Goal: Communication & Community: Ask a question

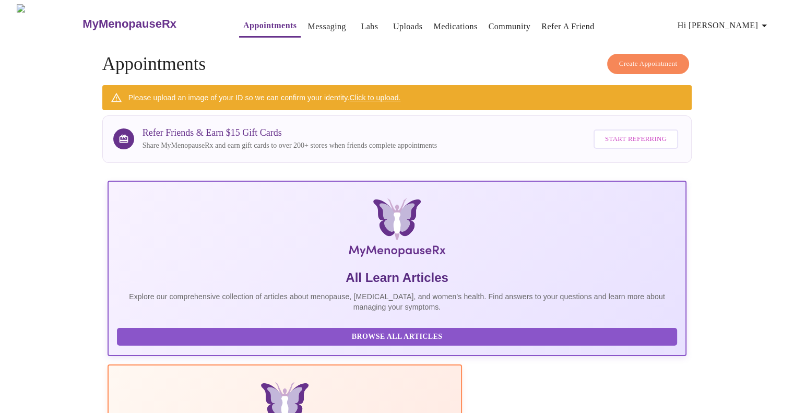
click at [763, 25] on icon "button" at bounding box center [764, 25] width 13 height 13
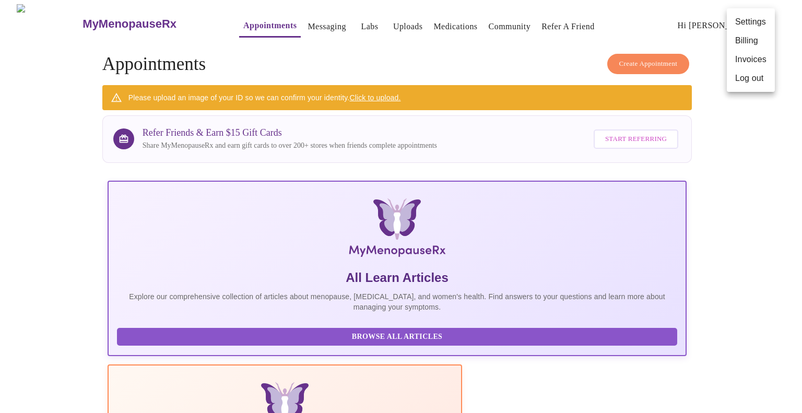
click at [304, 20] on div at bounding box center [401, 206] width 802 height 413
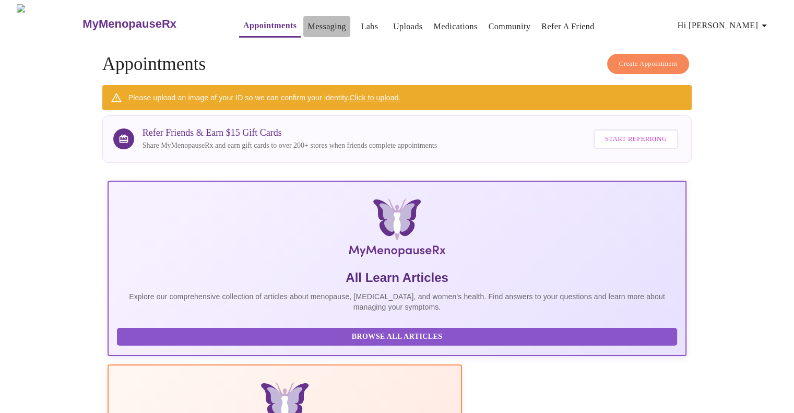
click at [308, 20] on link "Messaging" at bounding box center [327, 26] width 38 height 15
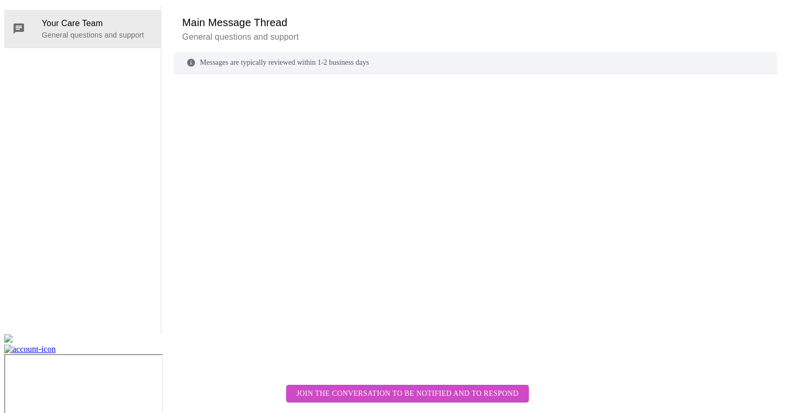
scroll to position [39, 0]
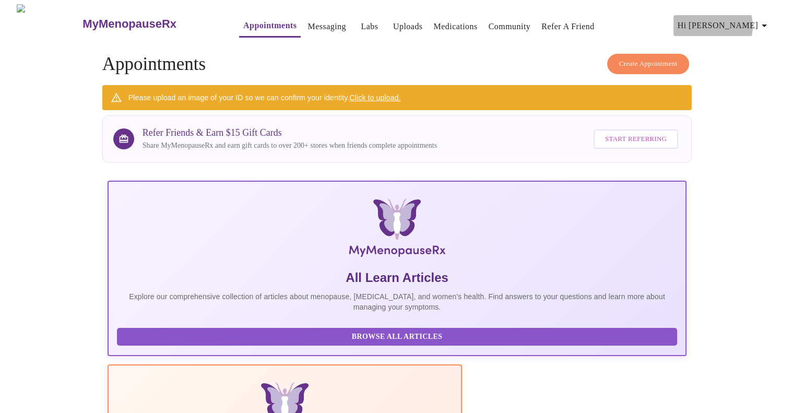
click at [761, 22] on span "Hi [PERSON_NAME]" at bounding box center [724, 25] width 93 height 15
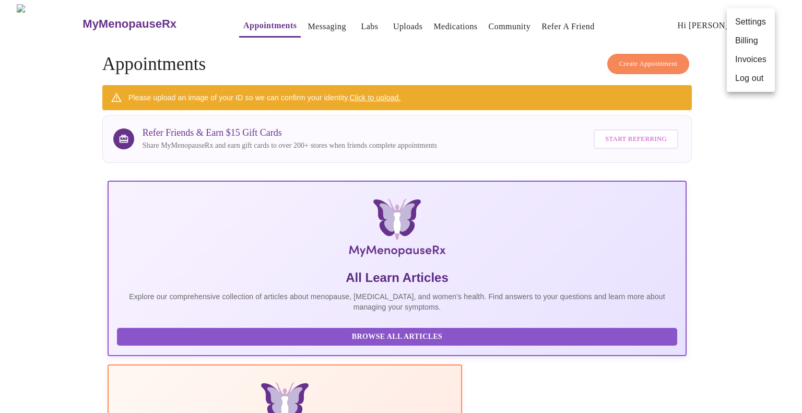
click at [346, 23] on div at bounding box center [401, 206] width 802 height 413
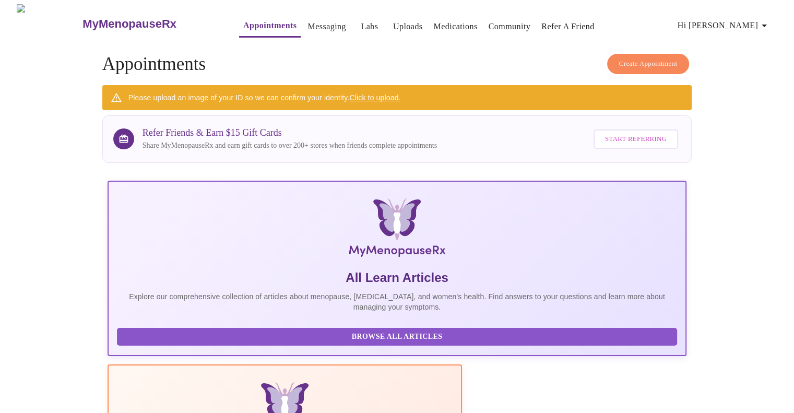
scroll to position [305, 0]
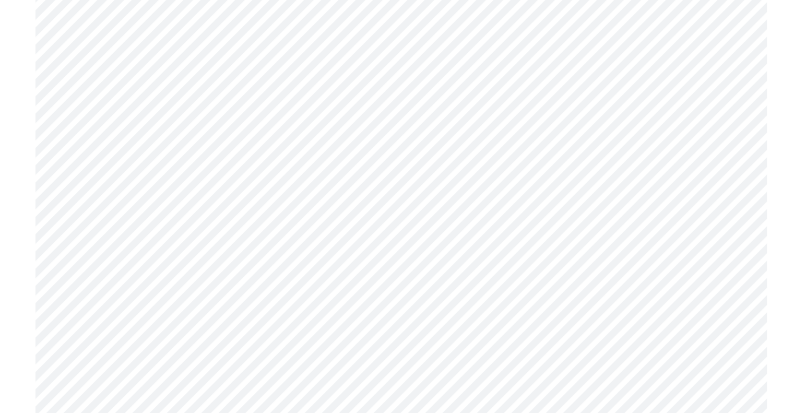
scroll to position [2218, 0]
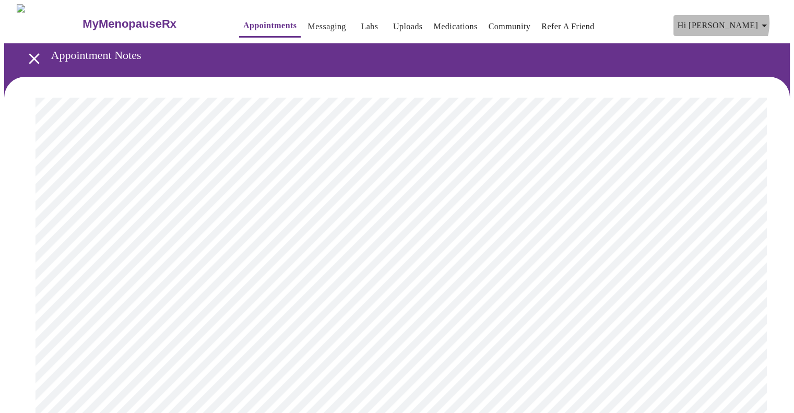
click at [770, 19] on icon "button" at bounding box center [764, 25] width 13 height 13
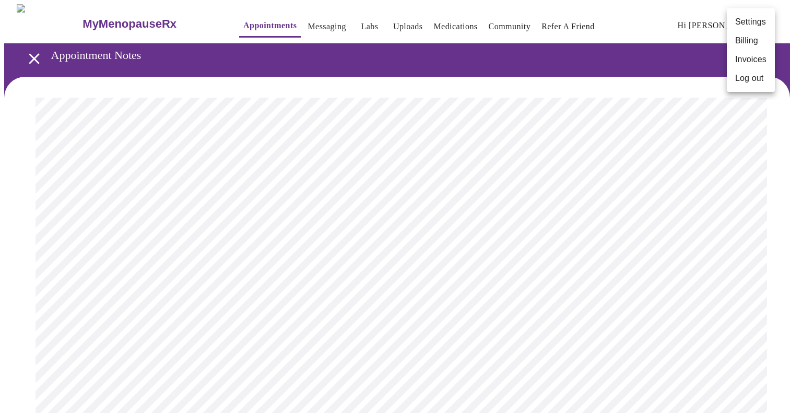
click at [437, 19] on div at bounding box center [401, 206] width 802 height 413
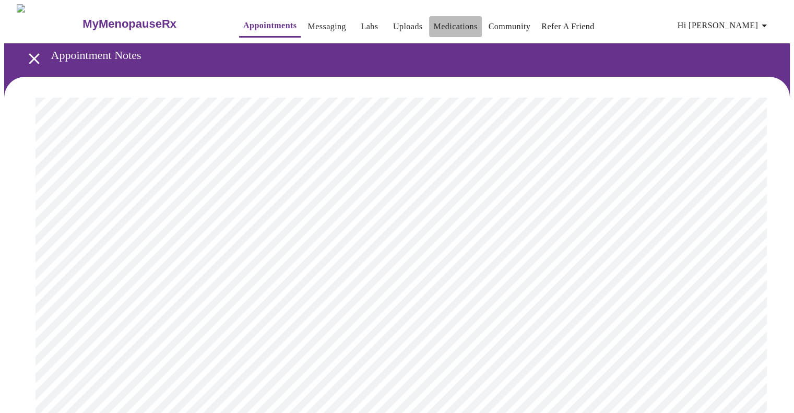
click at [437, 19] on link "Medications" at bounding box center [455, 26] width 44 height 15
click at [763, 23] on icon "button" at bounding box center [764, 25] width 13 height 13
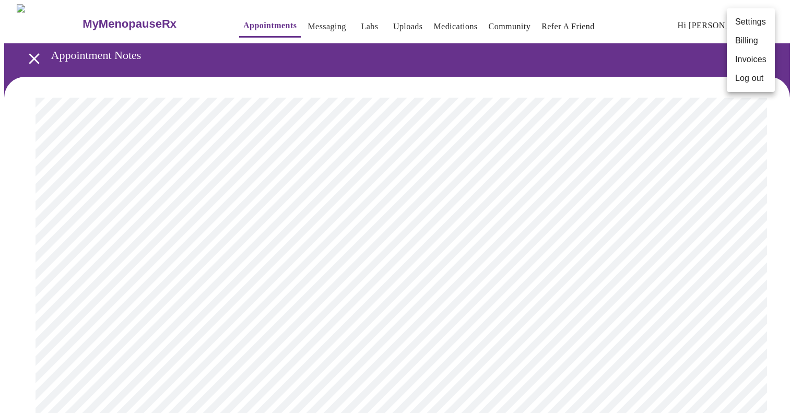
click at [392, 23] on div at bounding box center [401, 206] width 802 height 413
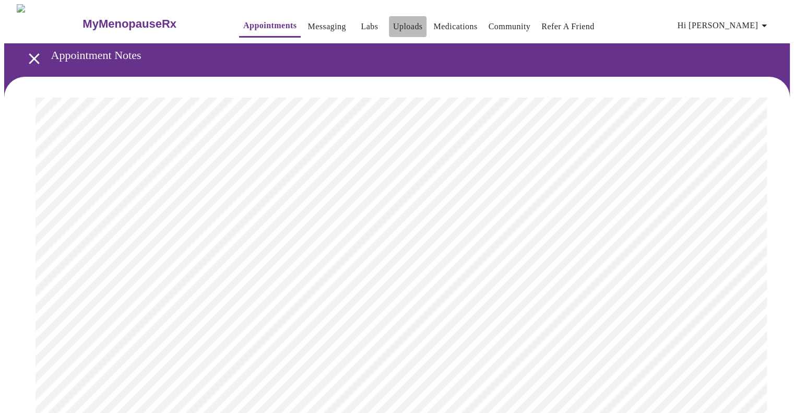
click at [393, 23] on link "Uploads" at bounding box center [408, 26] width 30 height 15
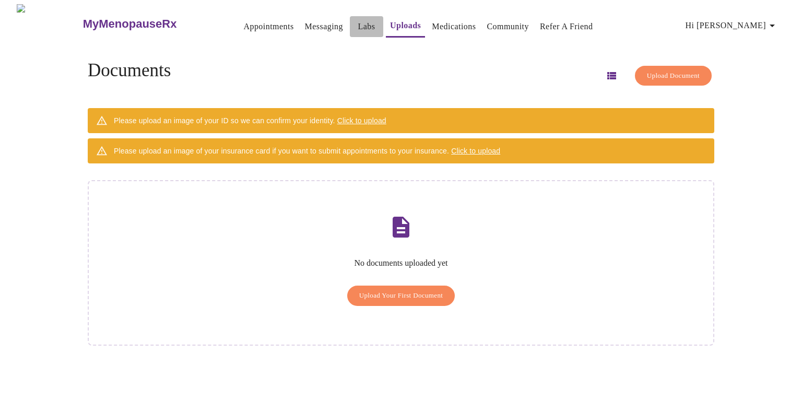
click at [358, 22] on link "Labs" at bounding box center [366, 26] width 17 height 15
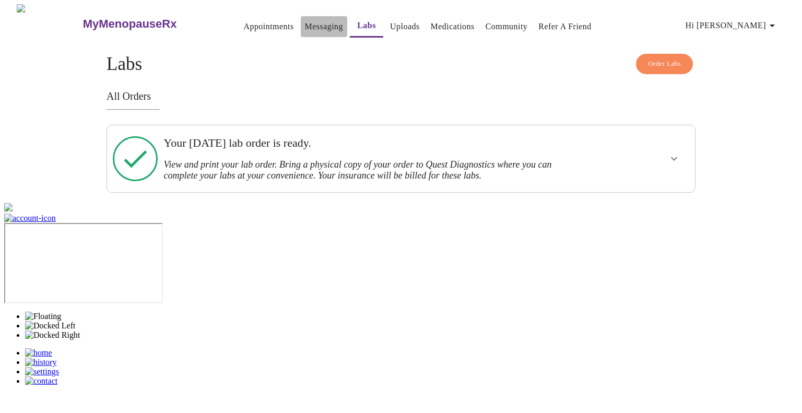
click at [305, 26] on link "Messaging" at bounding box center [324, 26] width 38 height 15
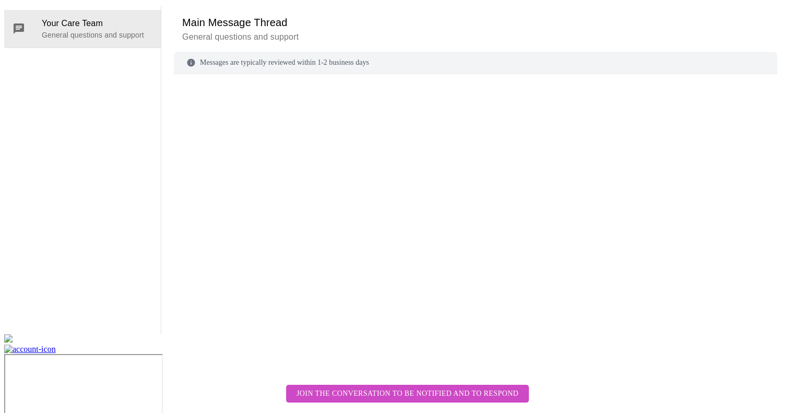
scroll to position [39, 0]
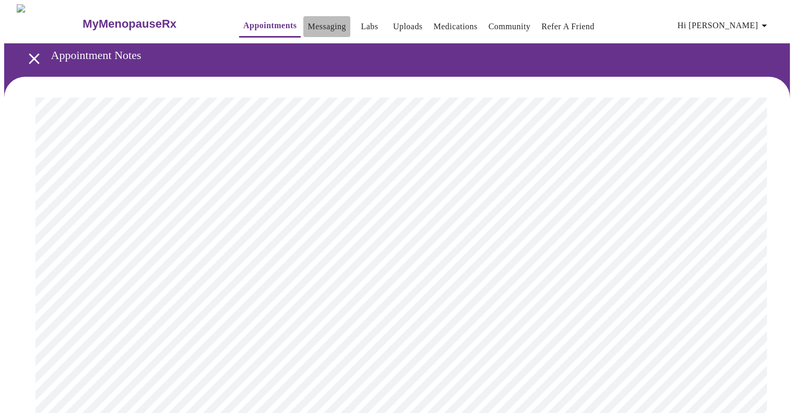
click at [308, 25] on link "Messaging" at bounding box center [327, 26] width 38 height 15
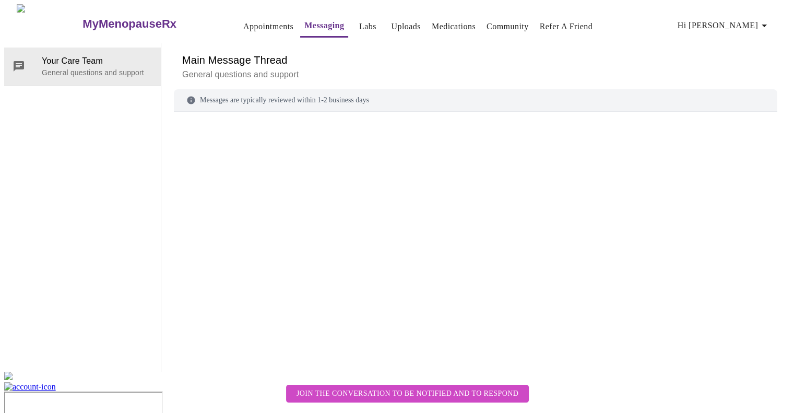
scroll to position [39, 0]
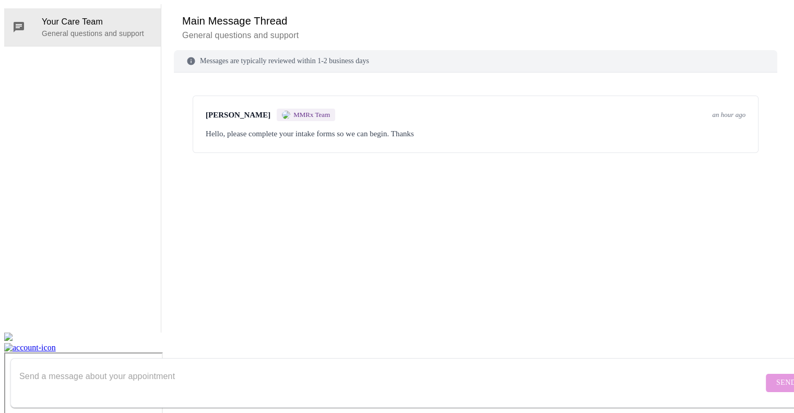
click at [85, 369] on textarea "Send a message about your appointment" at bounding box center [391, 382] width 744 height 33
type textarea "The website says I need a prescription in order to order the testosterone."
click at [777, 377] on span "Send" at bounding box center [787, 383] width 20 height 13
